Goal: Information Seeking & Learning: Learn about a topic

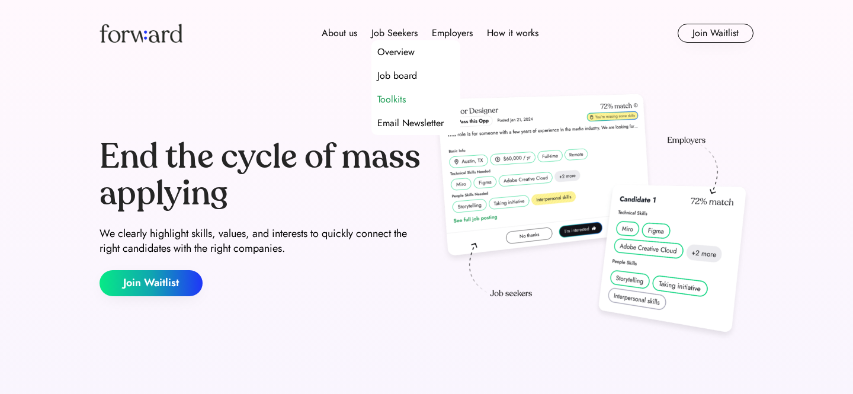
click at [396, 98] on div "Toolkits" at bounding box center [391, 99] width 28 height 14
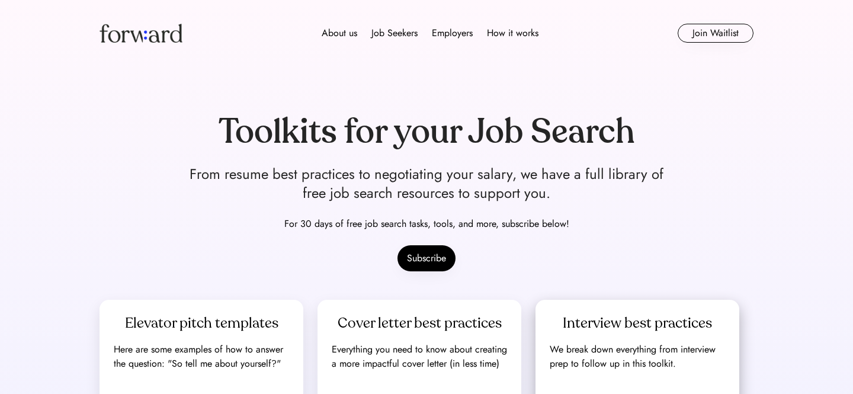
click at [619, 316] on div "Interview best practices" at bounding box center [637, 323] width 149 height 19
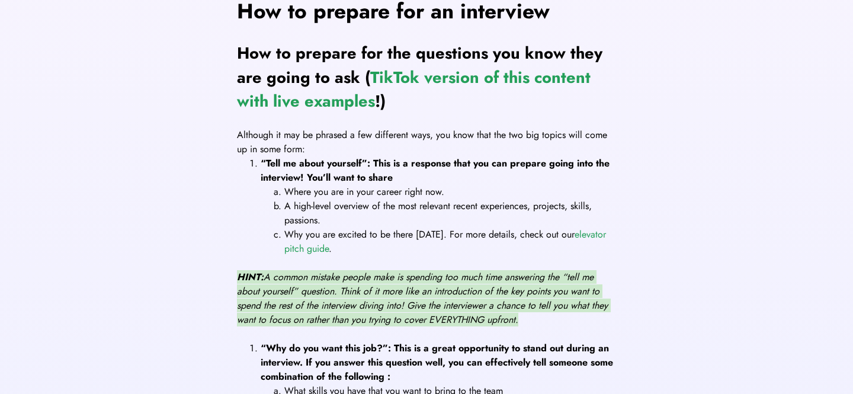
scroll to position [699, 0]
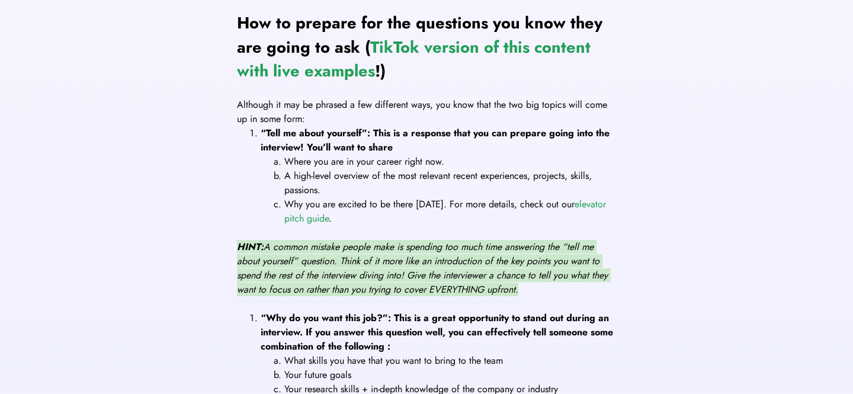
click at [306, 174] on span "A high-level overview of the most relevant recent experiences, projects, skills…" at bounding box center [439, 183] width 310 height 28
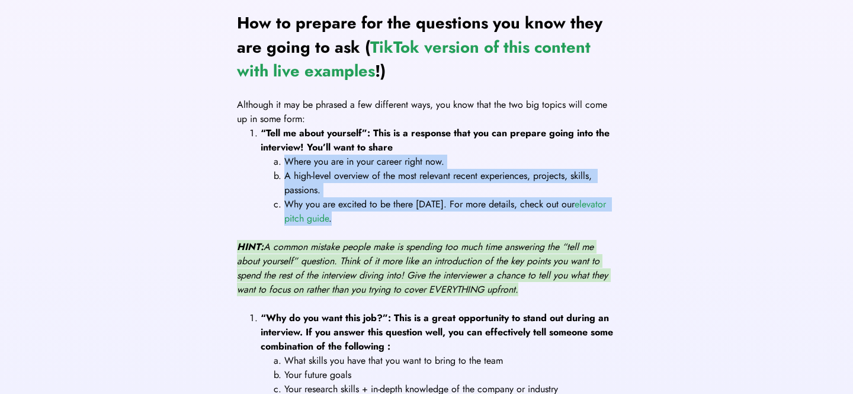
drag, startPoint x: 285, startPoint y: 161, endPoint x: 346, endPoint y: 215, distance: 81.8
click at [346, 215] on ol "Where you are in your career right now. A high-level overview of the most relev…" at bounding box center [439, 190] width 356 height 71
copy ol "Where you are in your career right now. A high-level overview of the most relev…"
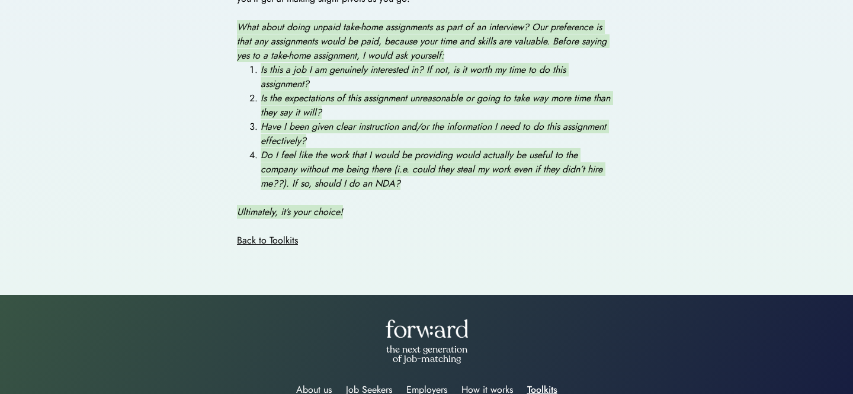
scroll to position [2006, 0]
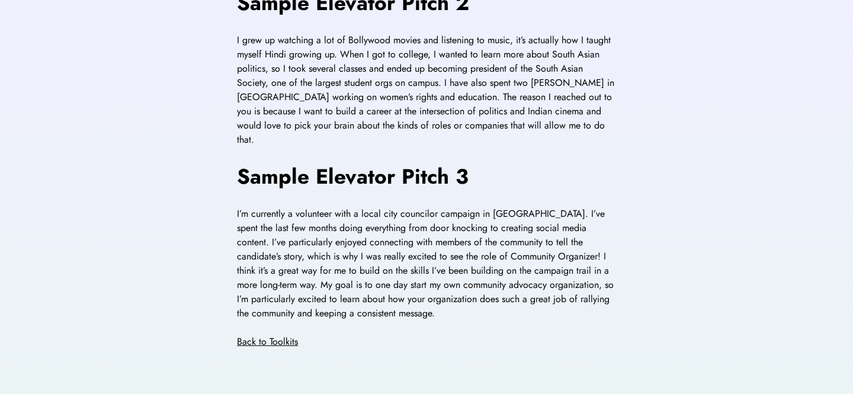
scroll to position [578, 0]
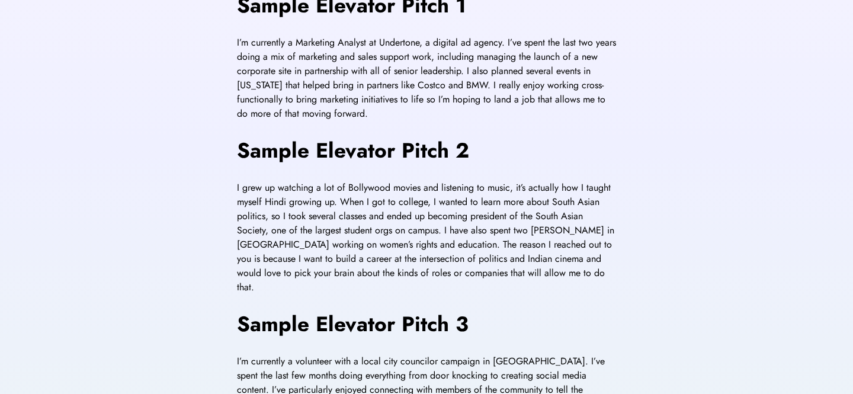
scroll to position [420, 0]
